Goal: Check status: Check status

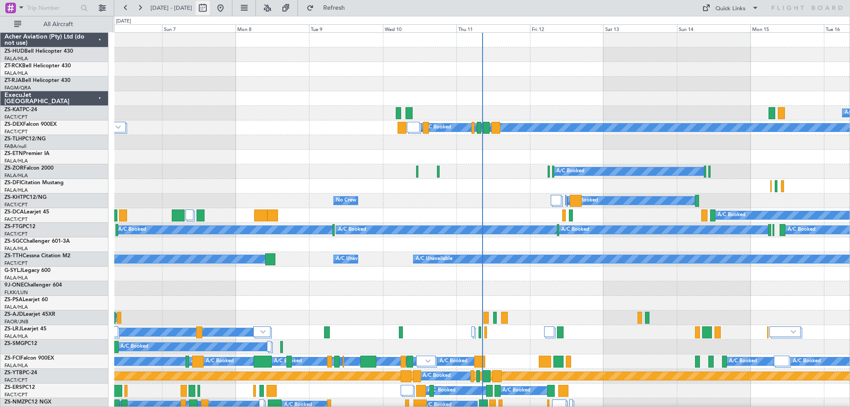
click at [210, 10] on button at bounding box center [203, 8] width 14 height 14
select select "9"
select select "2025"
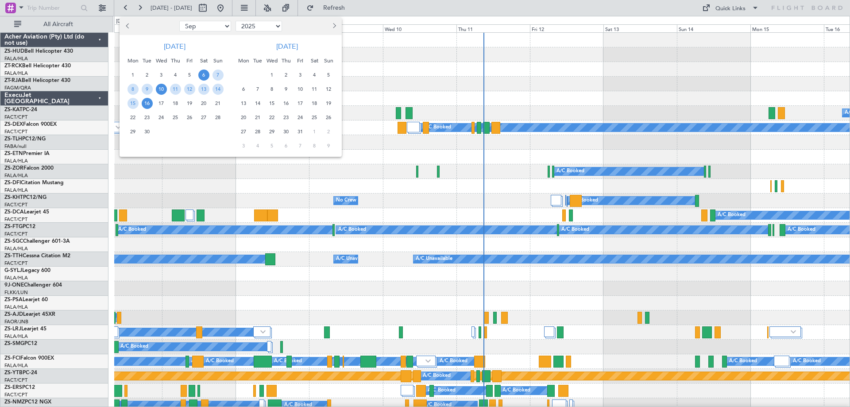
click at [161, 88] on span "10" at bounding box center [161, 89] width 11 height 11
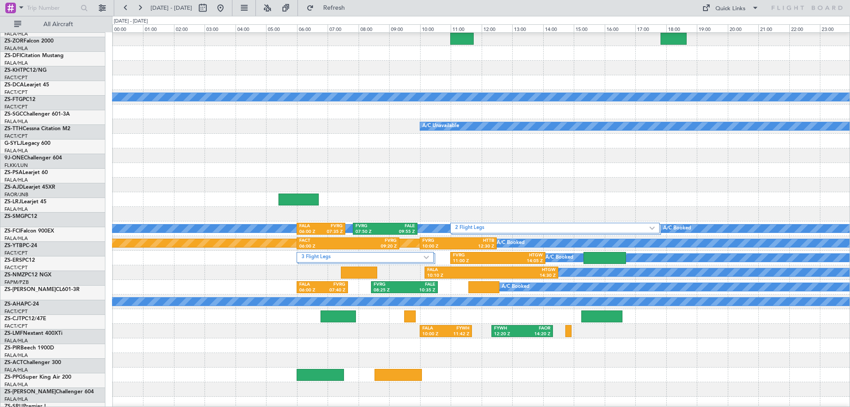
scroll to position [133, 0]
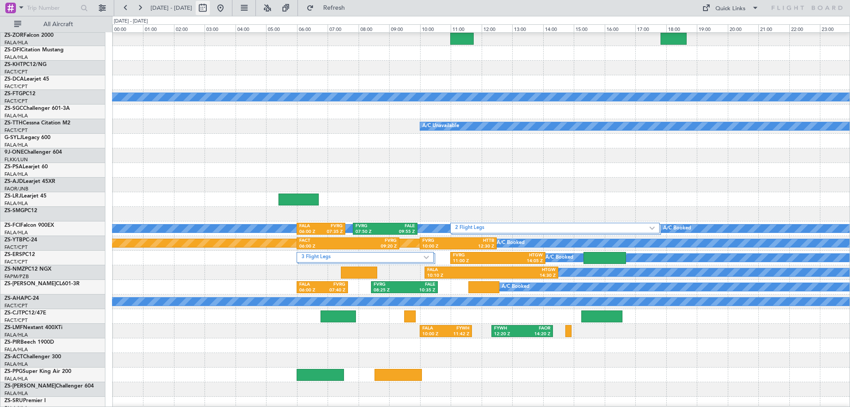
click at [210, 9] on button at bounding box center [203, 8] width 14 height 14
select select "9"
select select "2025"
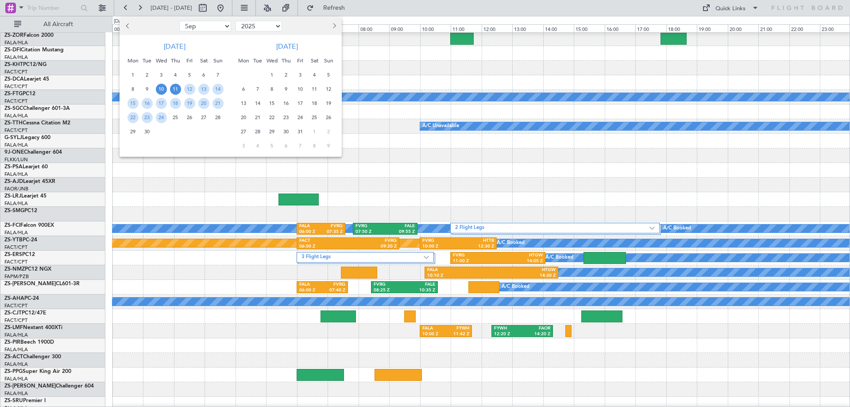
click at [179, 90] on span "11" at bounding box center [175, 89] width 11 height 11
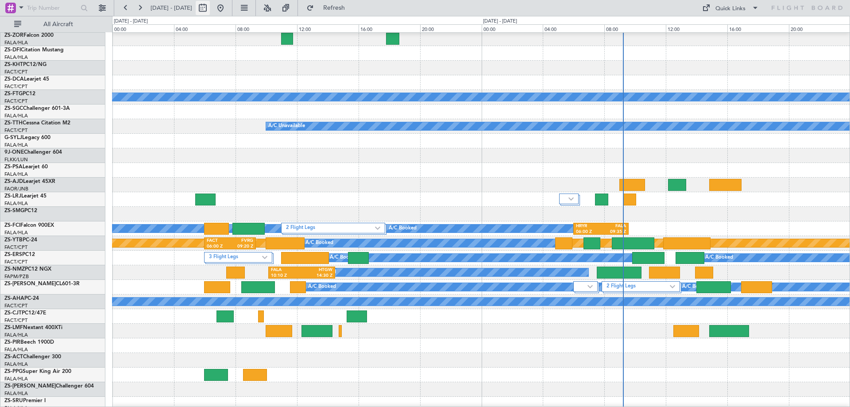
click at [210, 10] on button at bounding box center [203, 8] width 14 height 14
select select "9"
select select "2025"
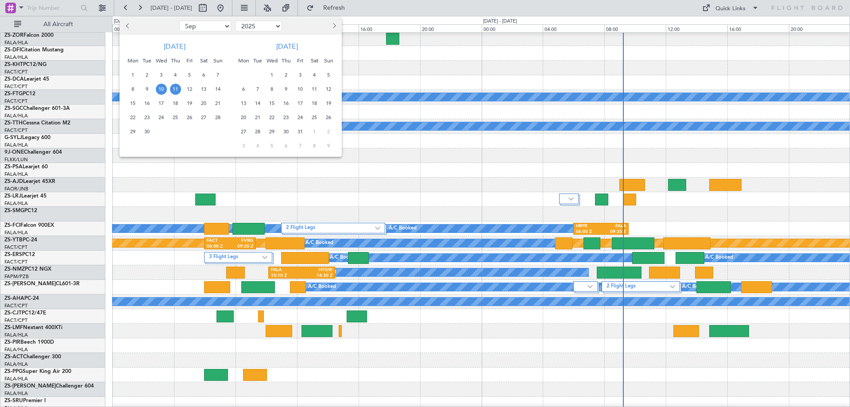
click at [188, 92] on span "12" at bounding box center [189, 89] width 11 height 11
click at [176, 88] on span "11" at bounding box center [175, 89] width 11 height 11
click at [188, 91] on span "12" at bounding box center [189, 89] width 11 height 11
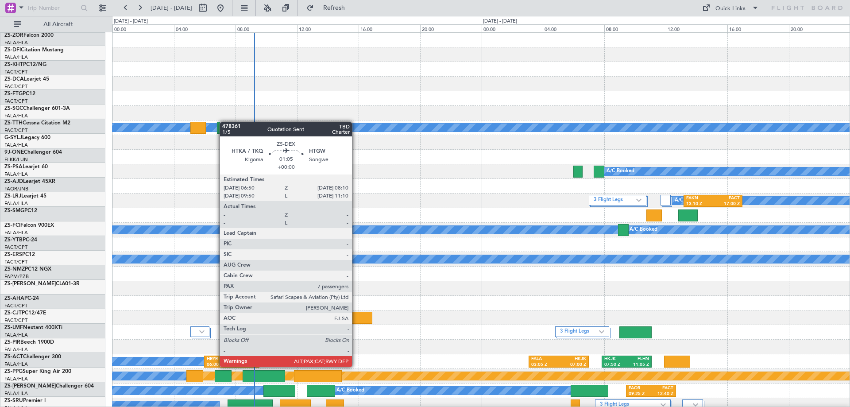
scroll to position [0, 0]
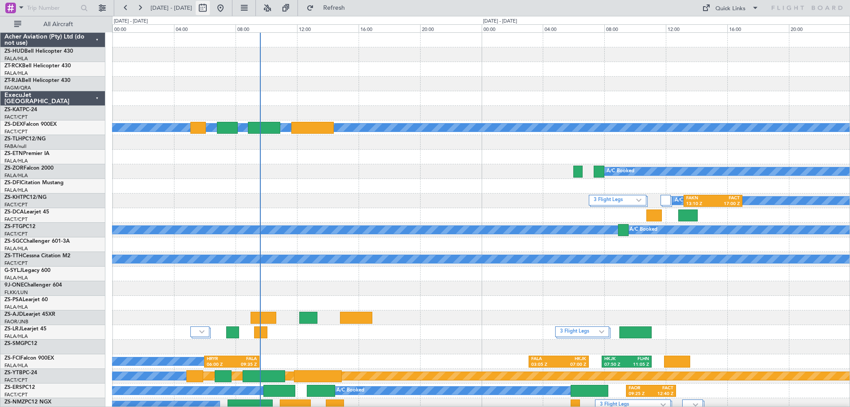
click at [210, 11] on button at bounding box center [203, 8] width 14 height 14
select select "9"
select select "2025"
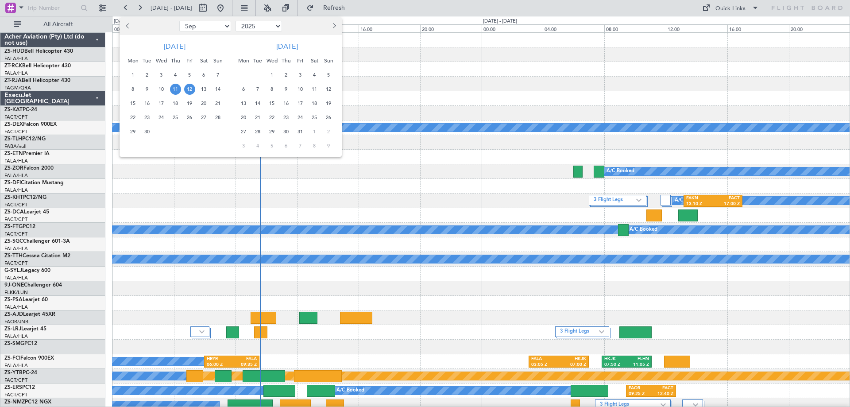
click at [506, 87] on div at bounding box center [425, 203] width 850 height 407
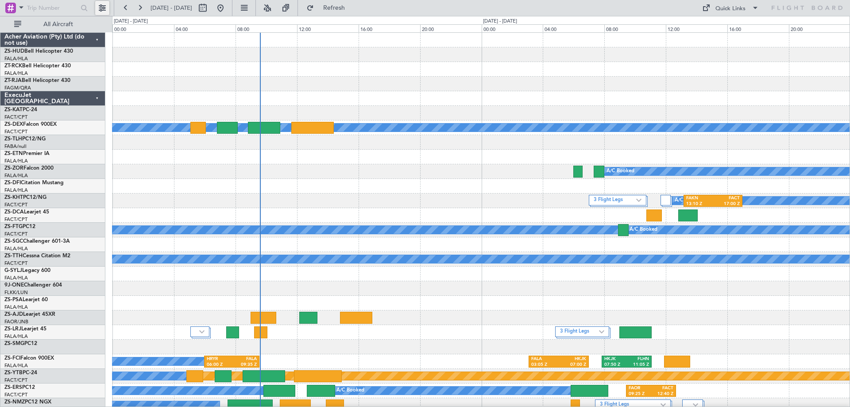
click at [104, 8] on button at bounding box center [102, 8] width 14 height 14
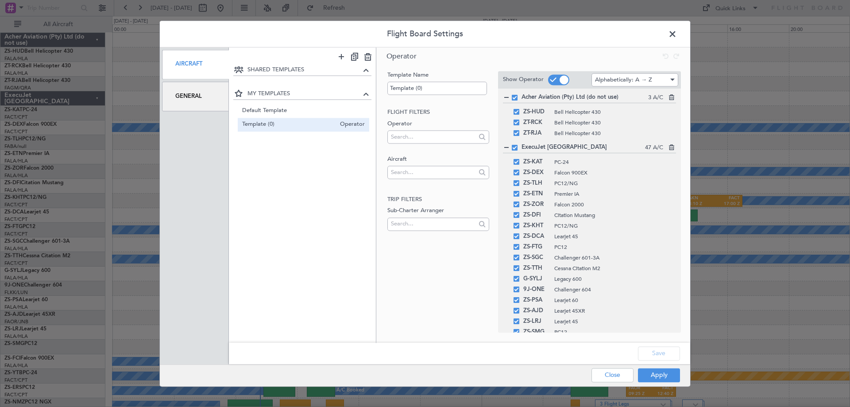
click at [174, 92] on div "General" at bounding box center [195, 96] width 67 height 30
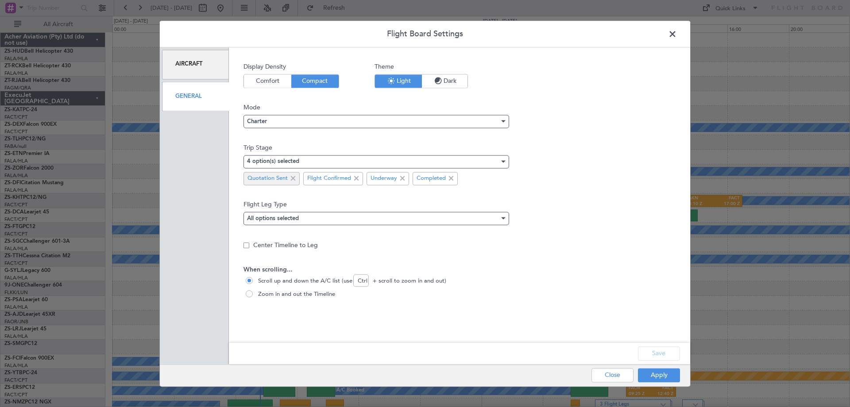
click at [291, 177] on span at bounding box center [293, 178] width 11 height 11
click at [657, 378] on button "Apply" at bounding box center [659, 375] width 42 height 14
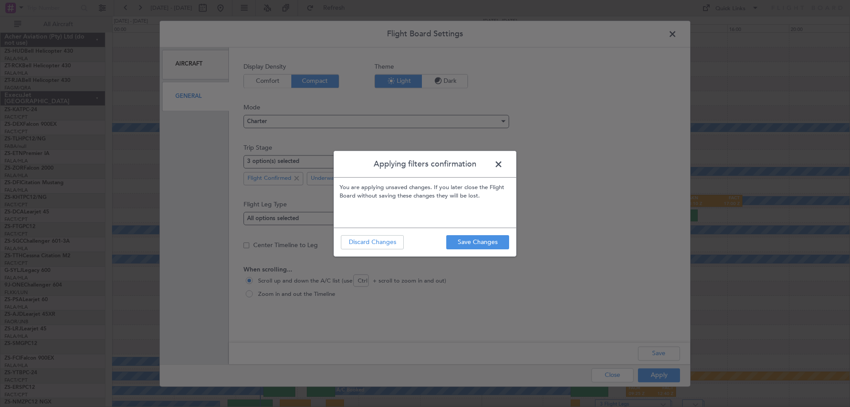
click at [451, 252] on footer "Save Changes Discard Changes" at bounding box center [425, 242] width 182 height 29
click at [459, 248] on button "Save Changes" at bounding box center [477, 242] width 63 height 14
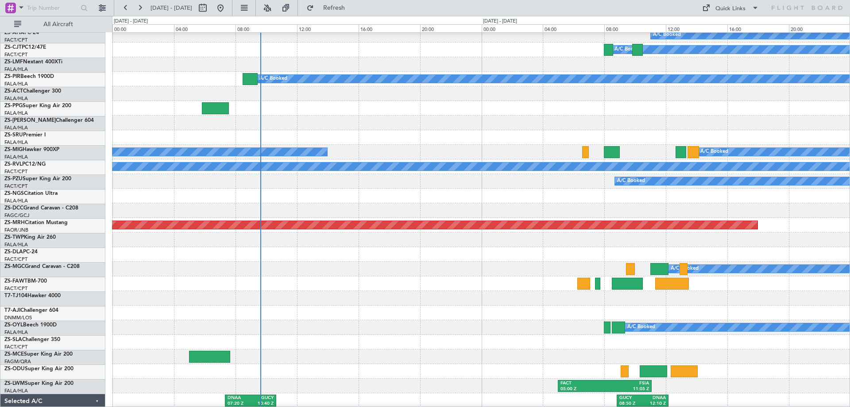
scroll to position [487, 0]
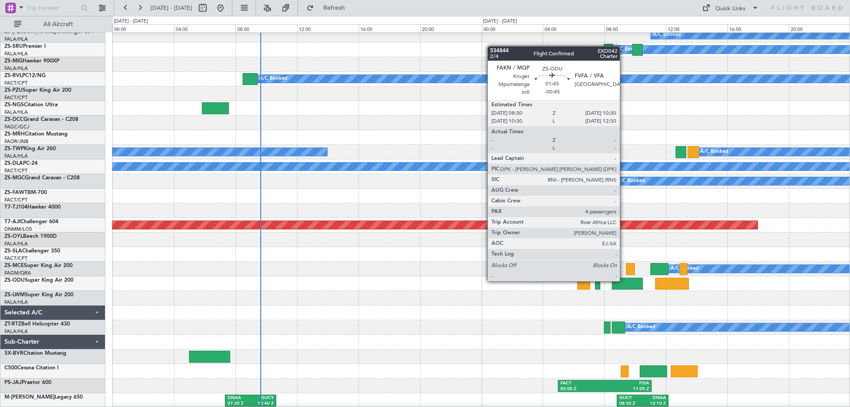
click at [624, 280] on div at bounding box center [627, 284] width 31 height 12
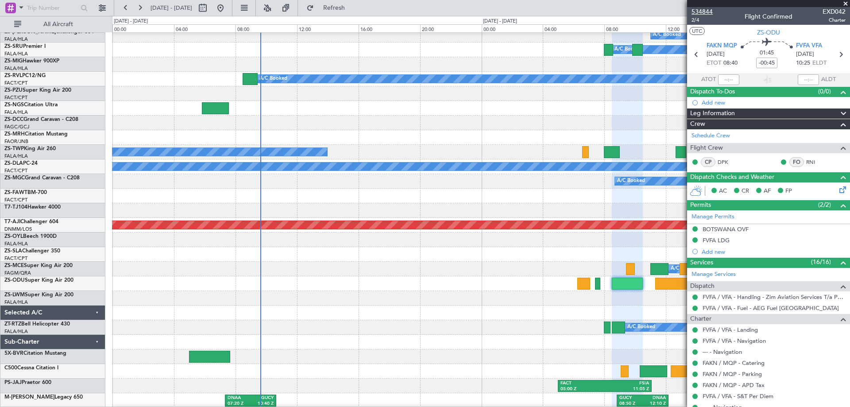
click at [700, 10] on span "534844" at bounding box center [702, 11] width 21 height 9
click at [698, 12] on span "534844" at bounding box center [702, 11] width 21 height 9
